Goal: Task Accomplishment & Management: Manage account settings

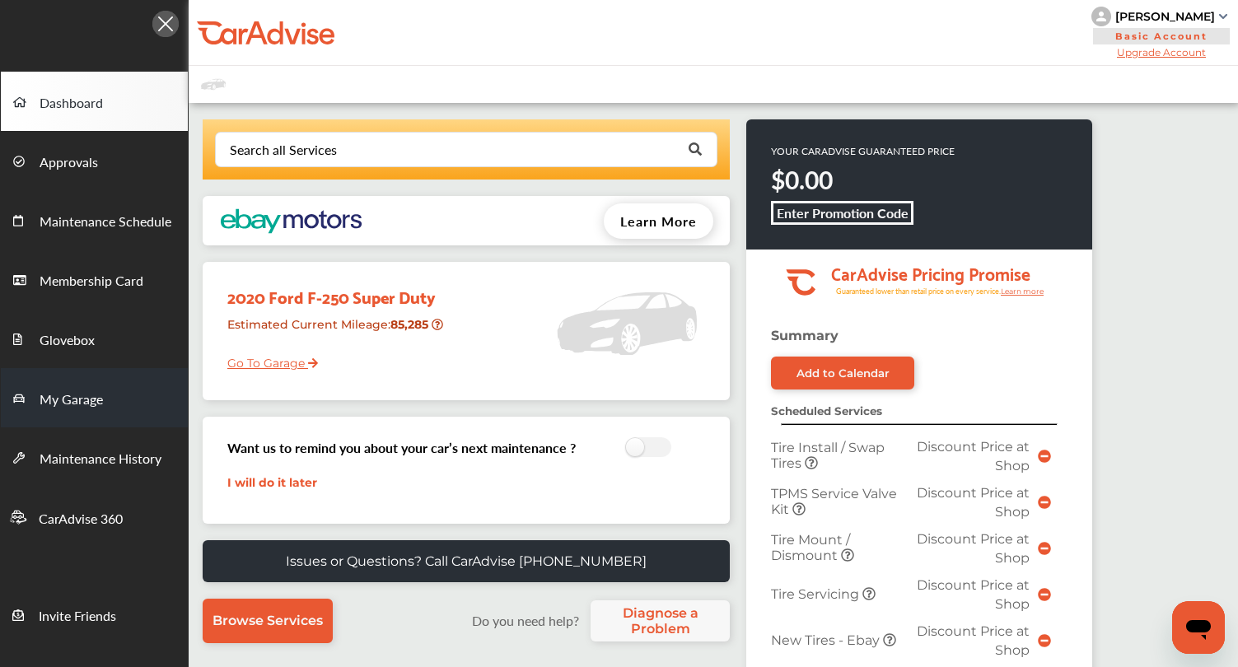
click at [92, 392] on span "My Garage" at bounding box center [71, 400] width 63 height 21
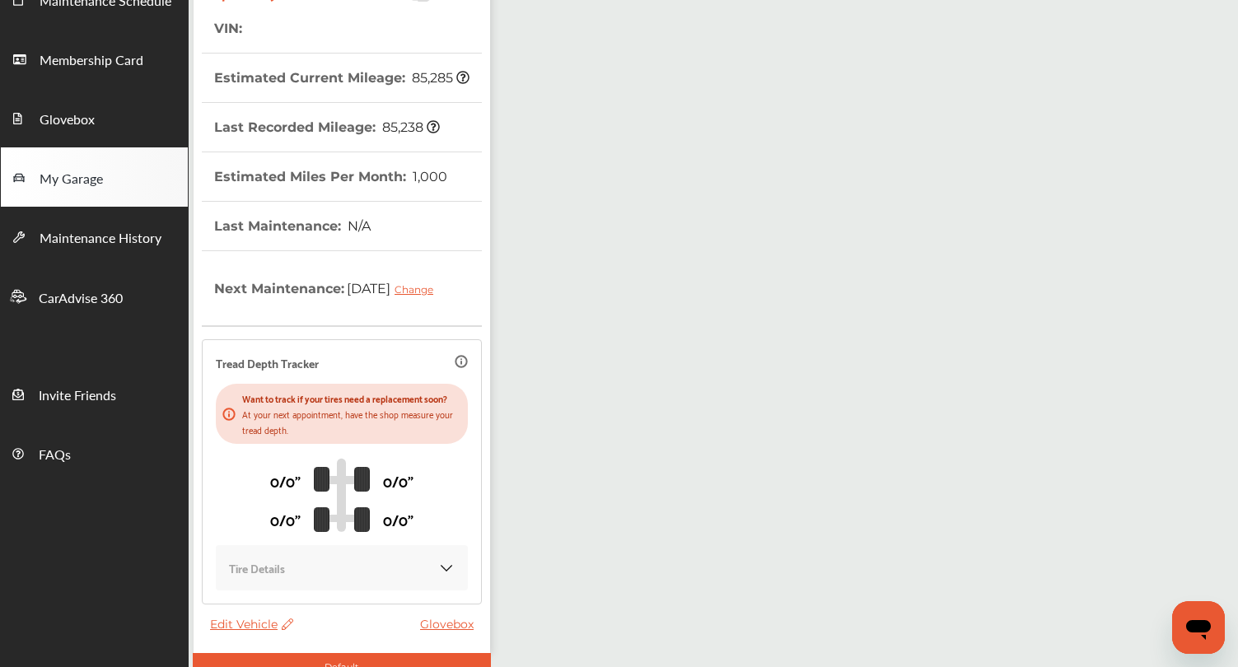
scroll to position [222, 0]
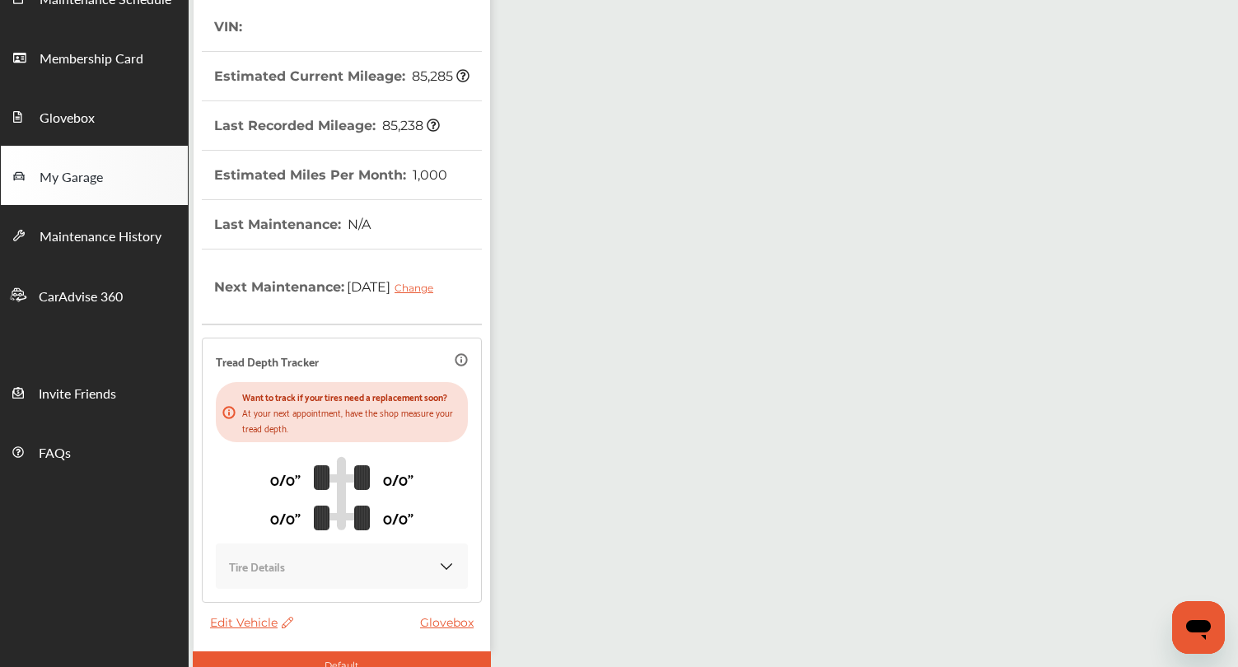
click at [234, 630] on span "Edit Vehicle" at bounding box center [251, 622] width 83 height 15
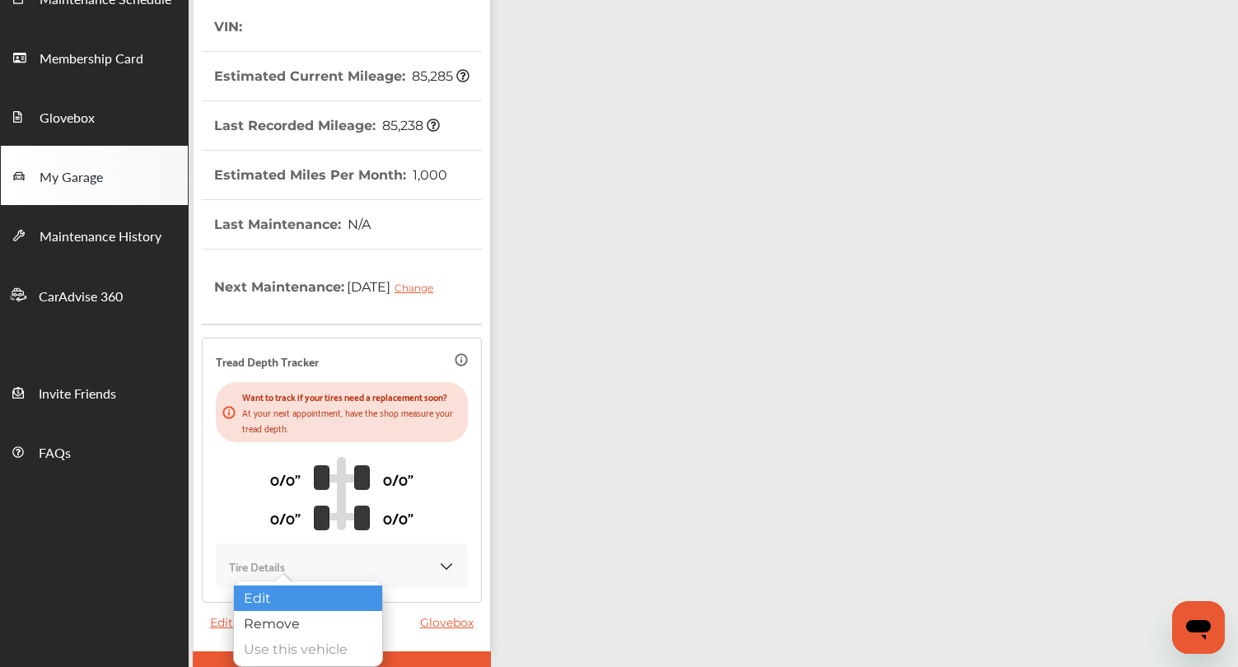
click at [267, 600] on div "Edit" at bounding box center [308, 599] width 148 height 26
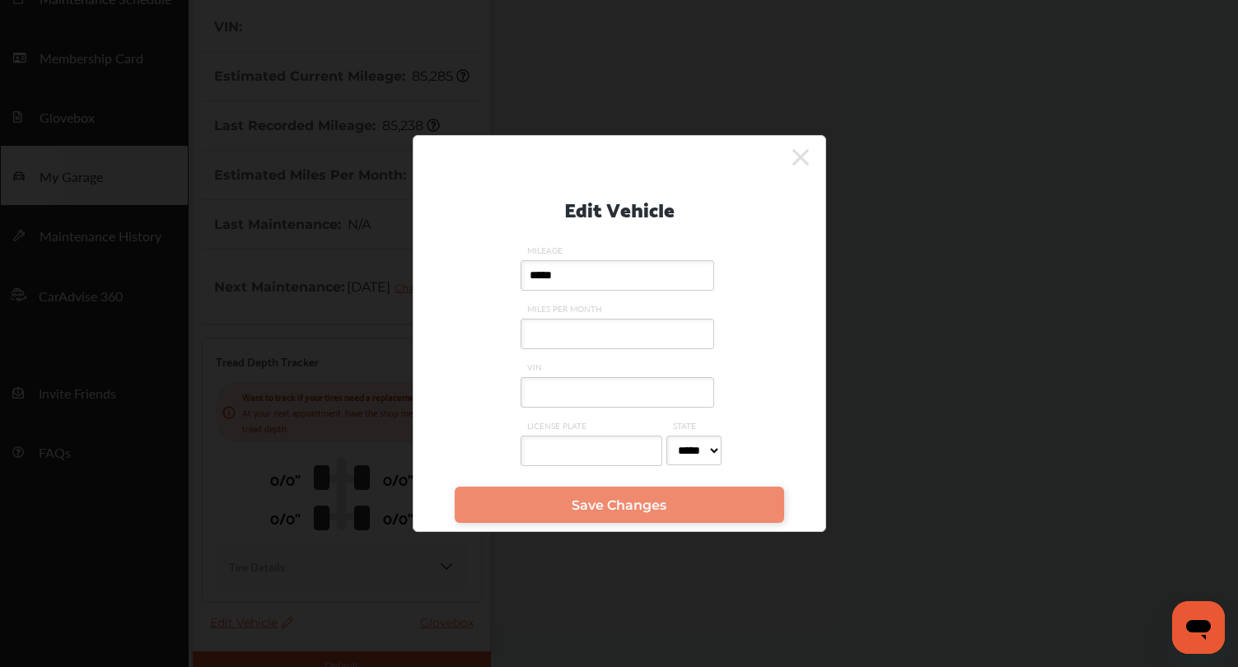
click at [563, 380] on input "VIN" at bounding box center [618, 392] width 194 height 30
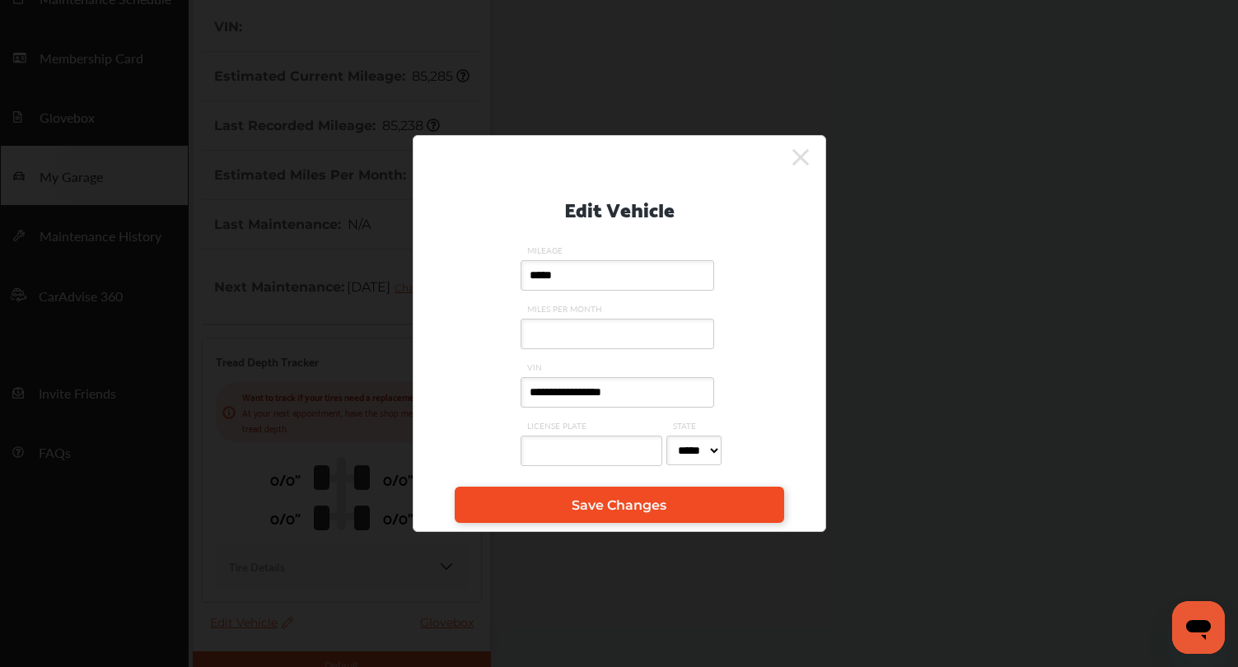
type input "**********"
click at [571, 517] on link "Save Changes" at bounding box center [619, 505] width 329 height 36
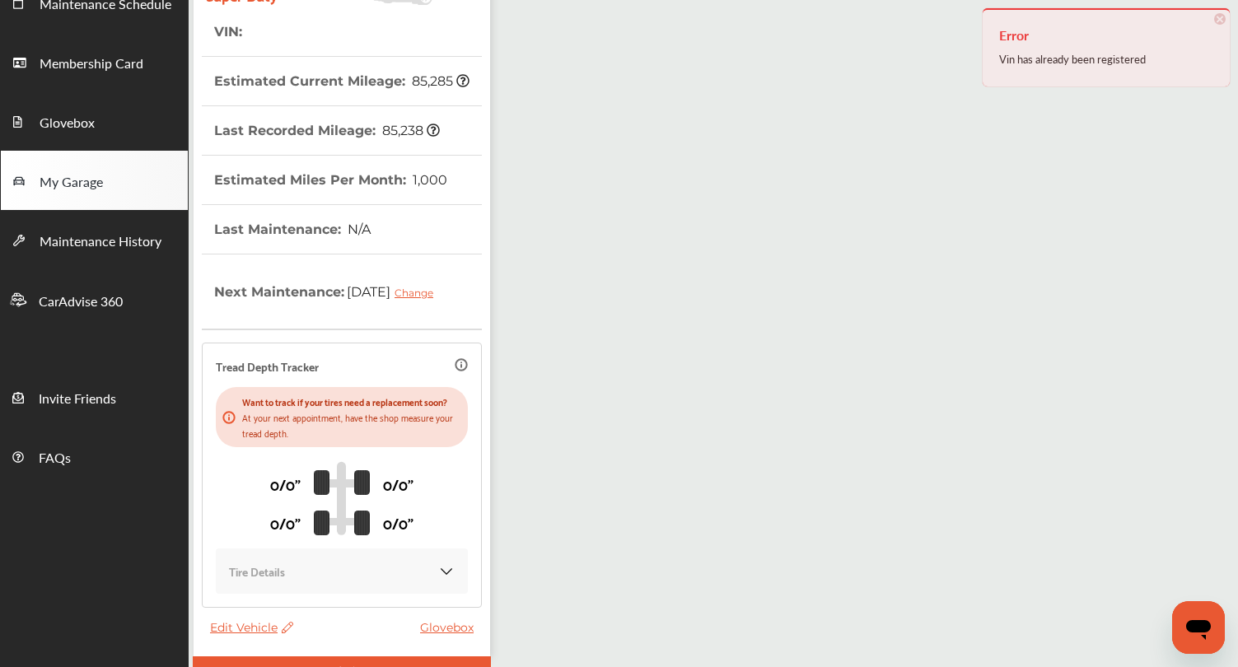
scroll to position [321, 0]
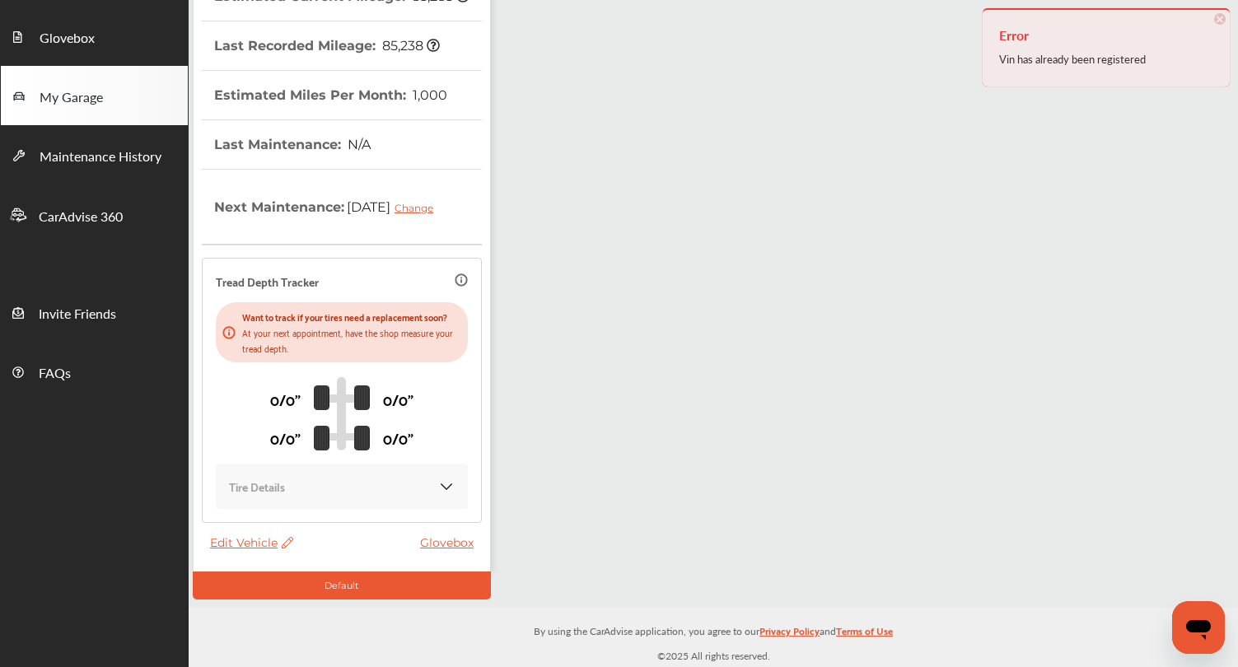
click at [254, 540] on span "Edit Vehicle" at bounding box center [251, 542] width 83 height 15
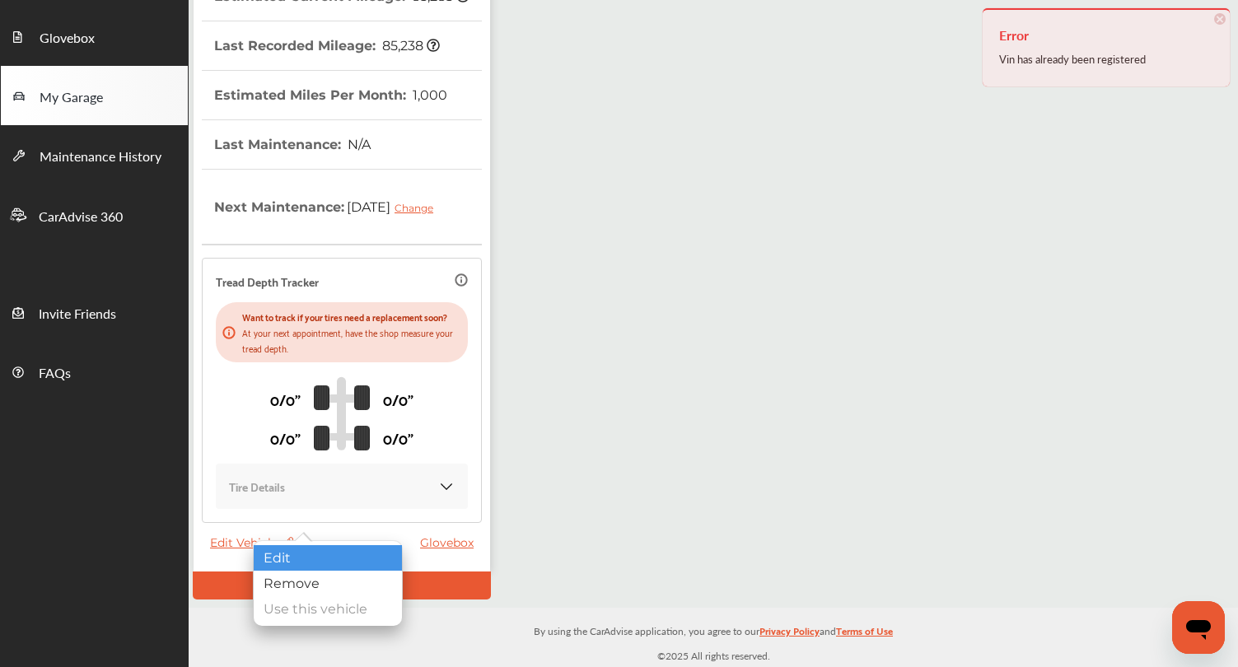
click at [278, 548] on div "Edit" at bounding box center [328, 558] width 148 height 26
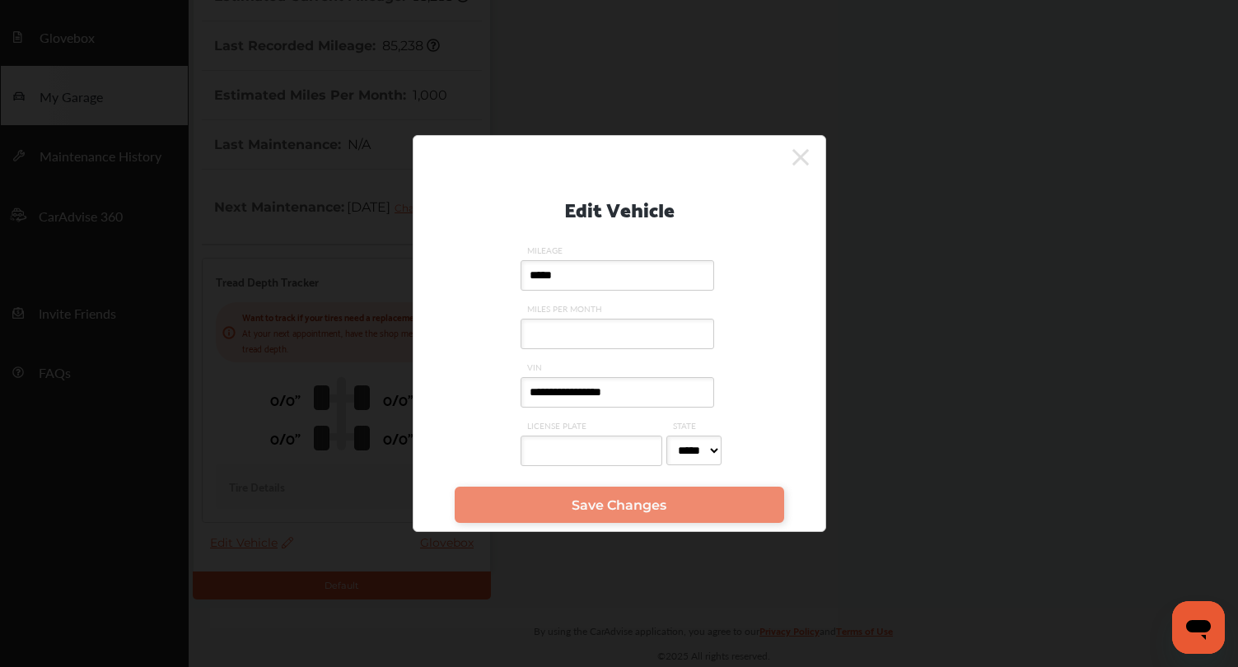
drag, startPoint x: 638, startPoint y: 393, endPoint x: 526, endPoint y: 392, distance: 112.0
click at [526, 392] on input "**********" at bounding box center [618, 392] width 194 height 30
